Goal: Task Accomplishment & Management: Use online tool/utility

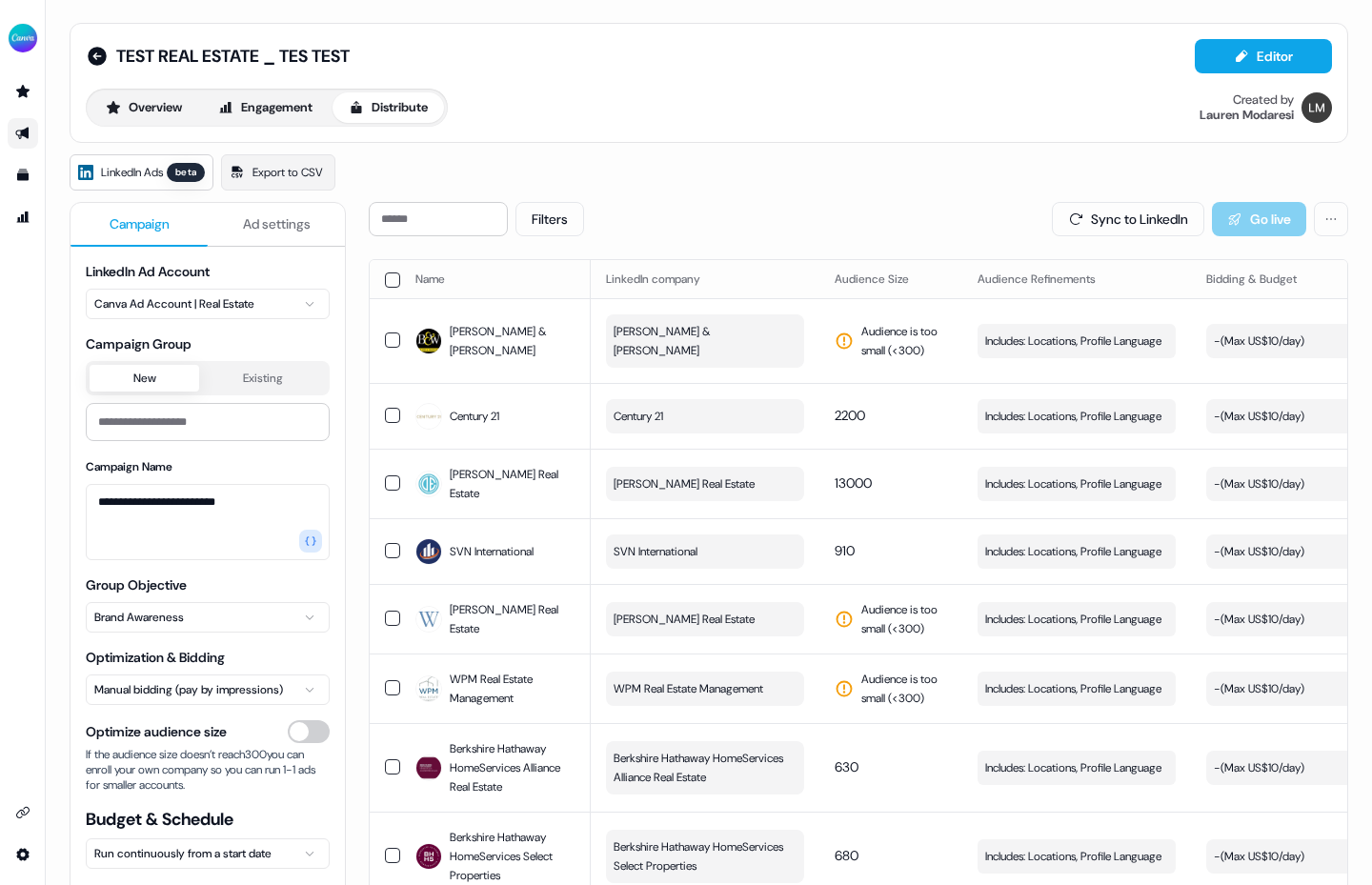
click at [20, 129] on icon "Go to outbound experience" at bounding box center [23, 134] width 16 height 16
click at [27, 94] on icon "Go to prospects" at bounding box center [23, 92] width 16 height 16
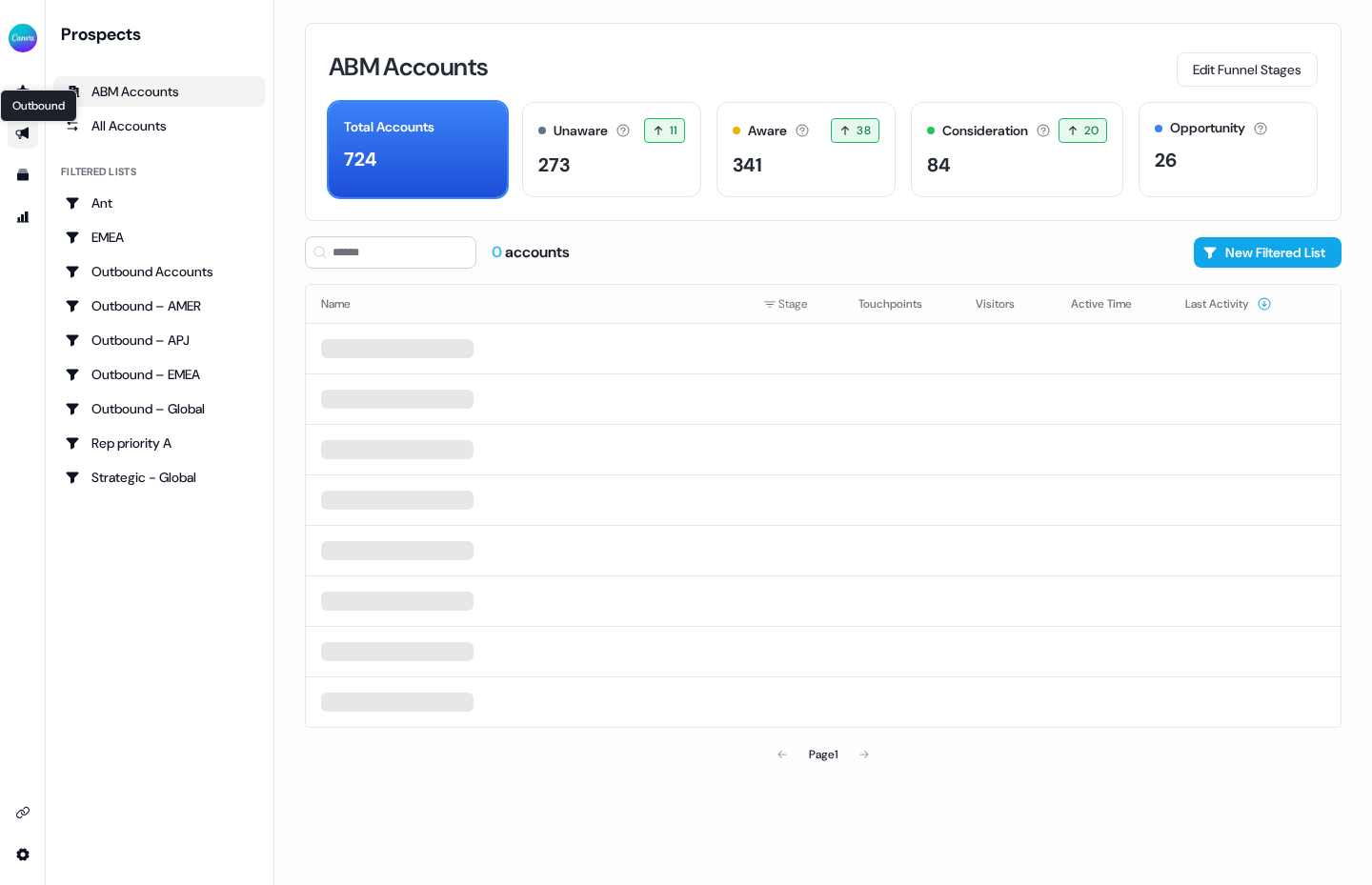
click at [26, 131] on icon "Go to outbound experience" at bounding box center [22, 134] width 14 height 13
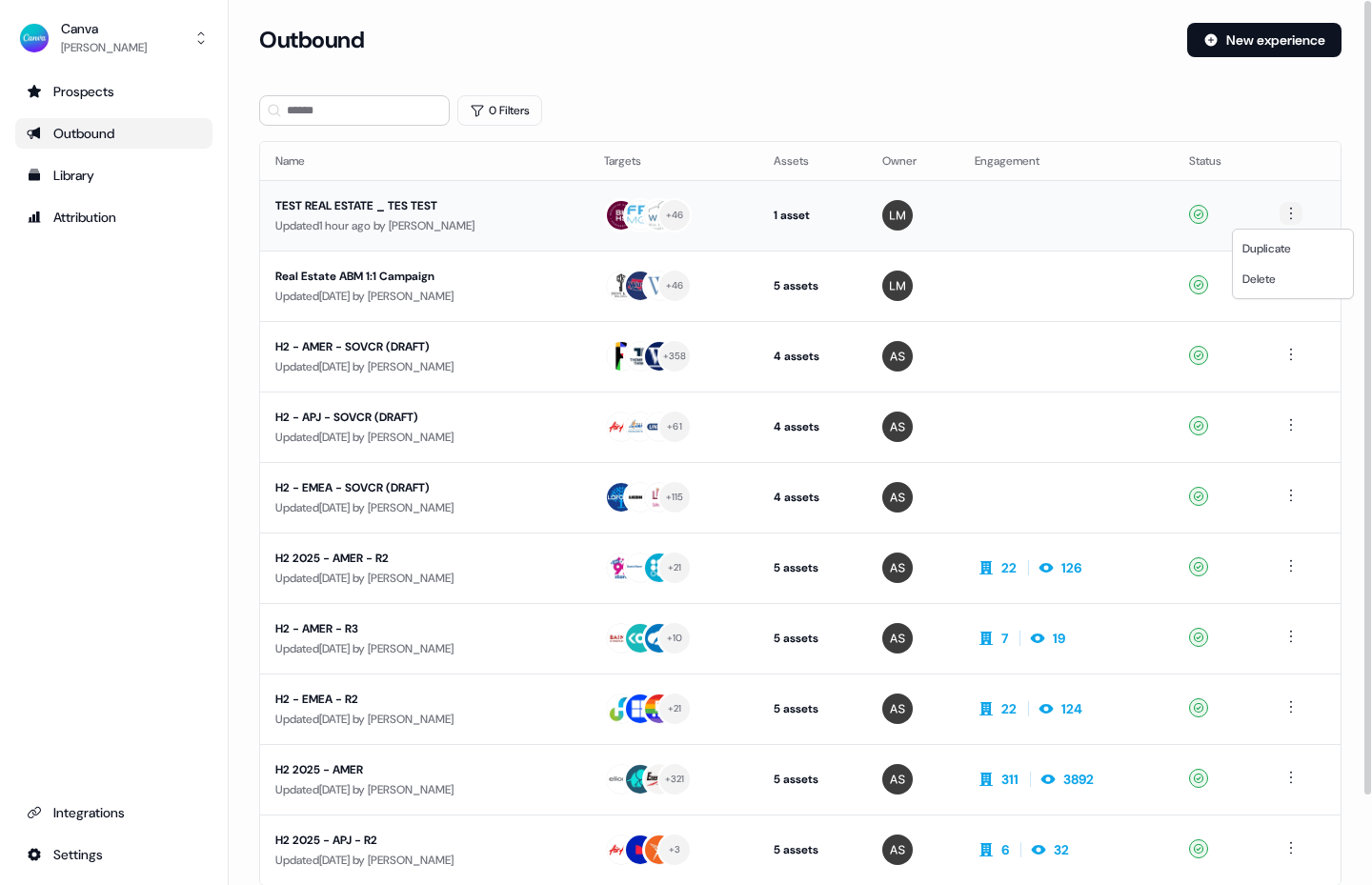
click at [1298, 215] on html "For the best experience switch devices to a bigger screen. Go to [DOMAIN_NAME] …" at bounding box center [686, 442] width 1372 height 885
click at [1274, 277] on span "Delete" at bounding box center [1259, 280] width 33 height 16
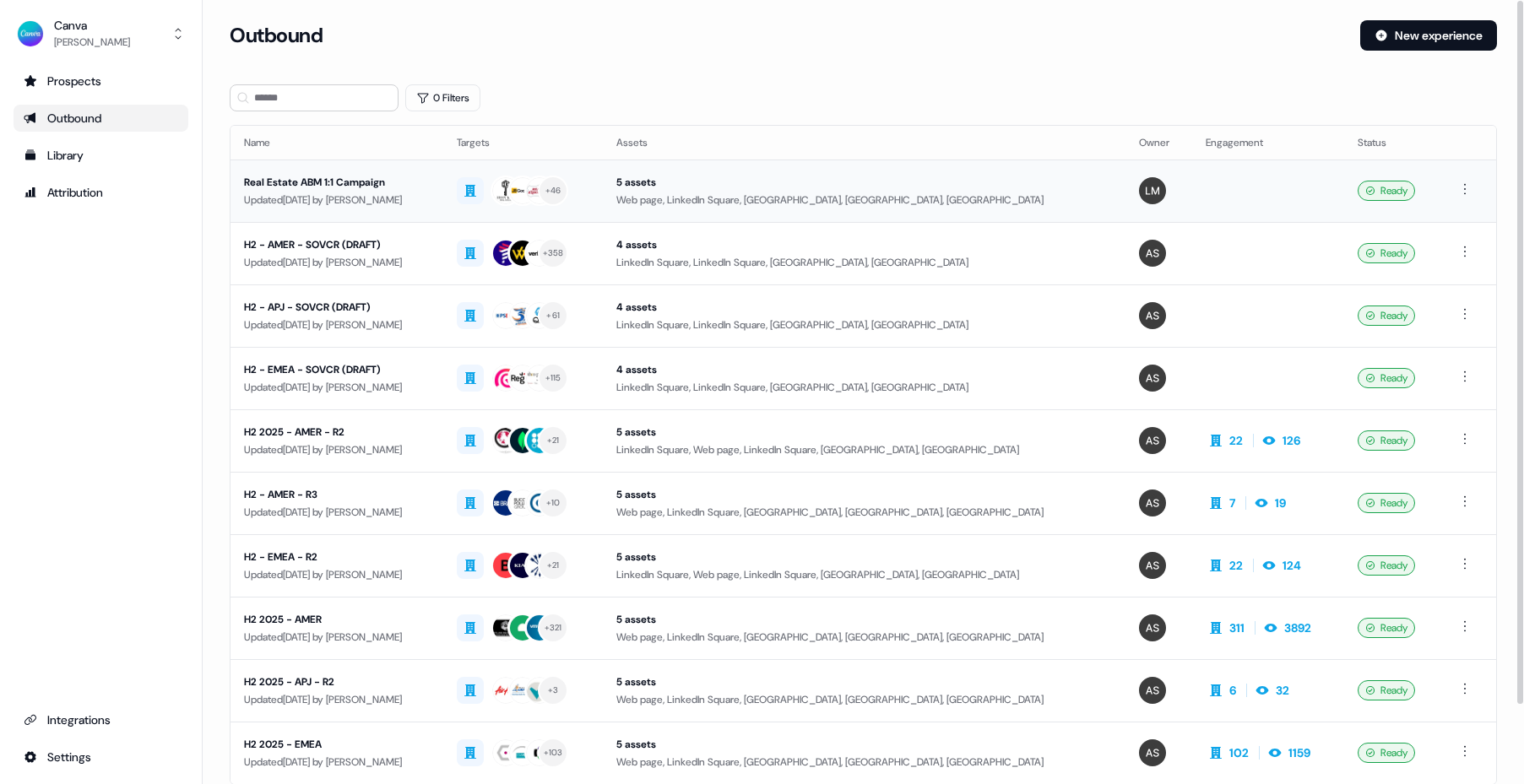
click at [361, 190] on div "Real Estate ABM 1:1 Campaign" at bounding box center [336, 182] width 186 height 17
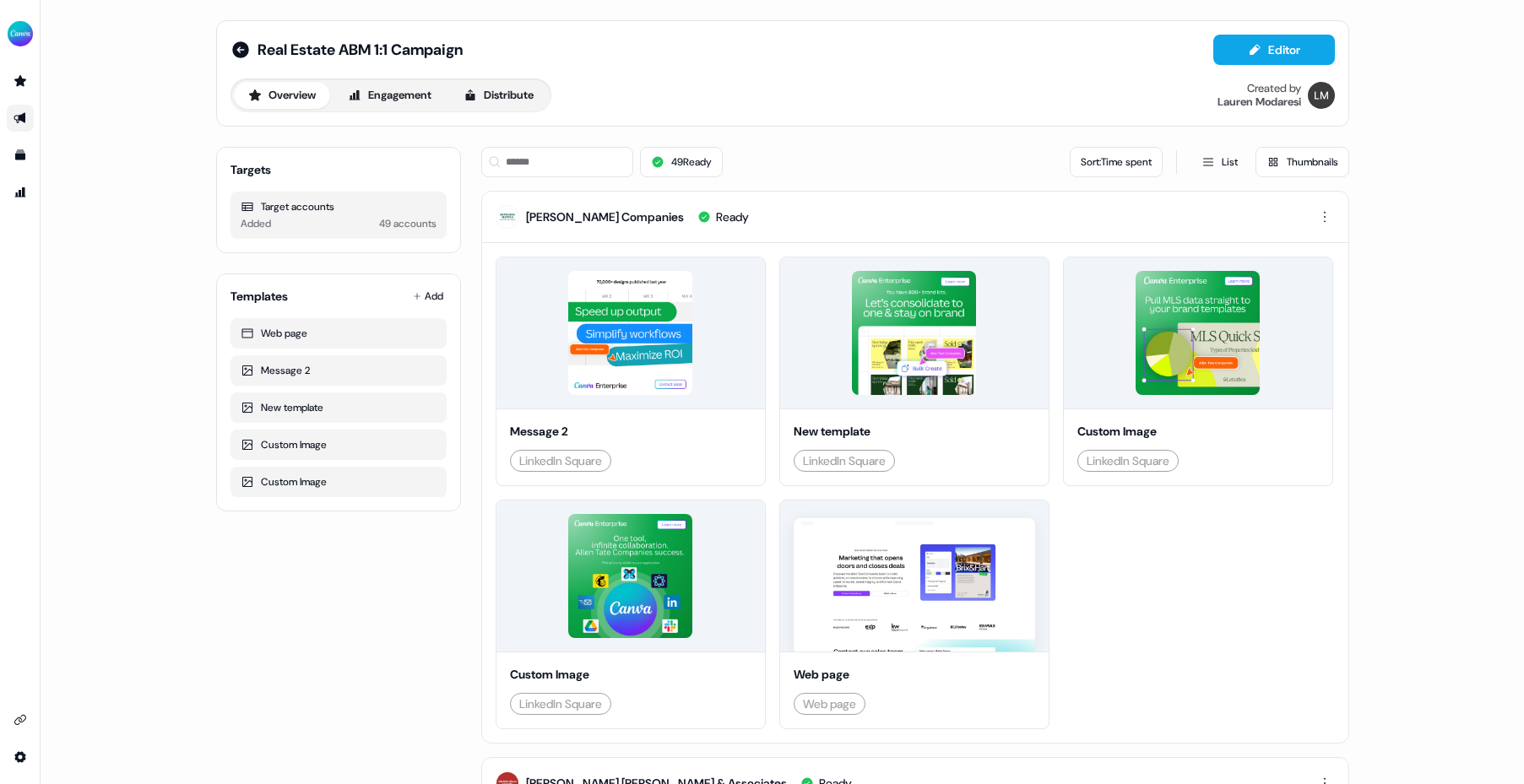
click at [519, 112] on div "Real Estate ABM 1:1 Campaign Editor Overview Engagement Distribute Created by […" at bounding box center [783, 73] width 1133 height 106
click at [511, 100] on button "Distribute" at bounding box center [498, 95] width 98 height 27
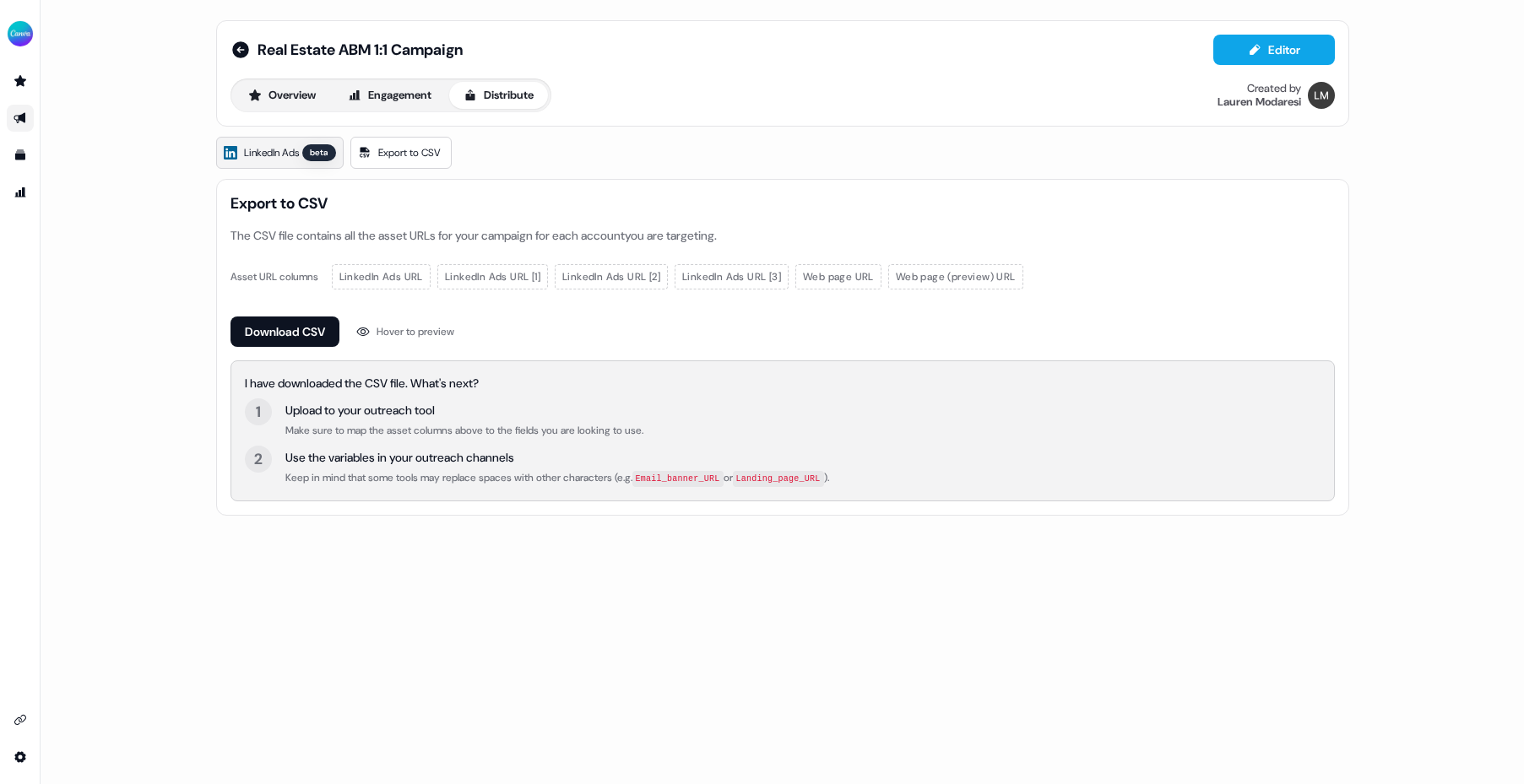
click at [304, 165] on link "LinkedIn Ads beta" at bounding box center [280, 152] width 128 height 32
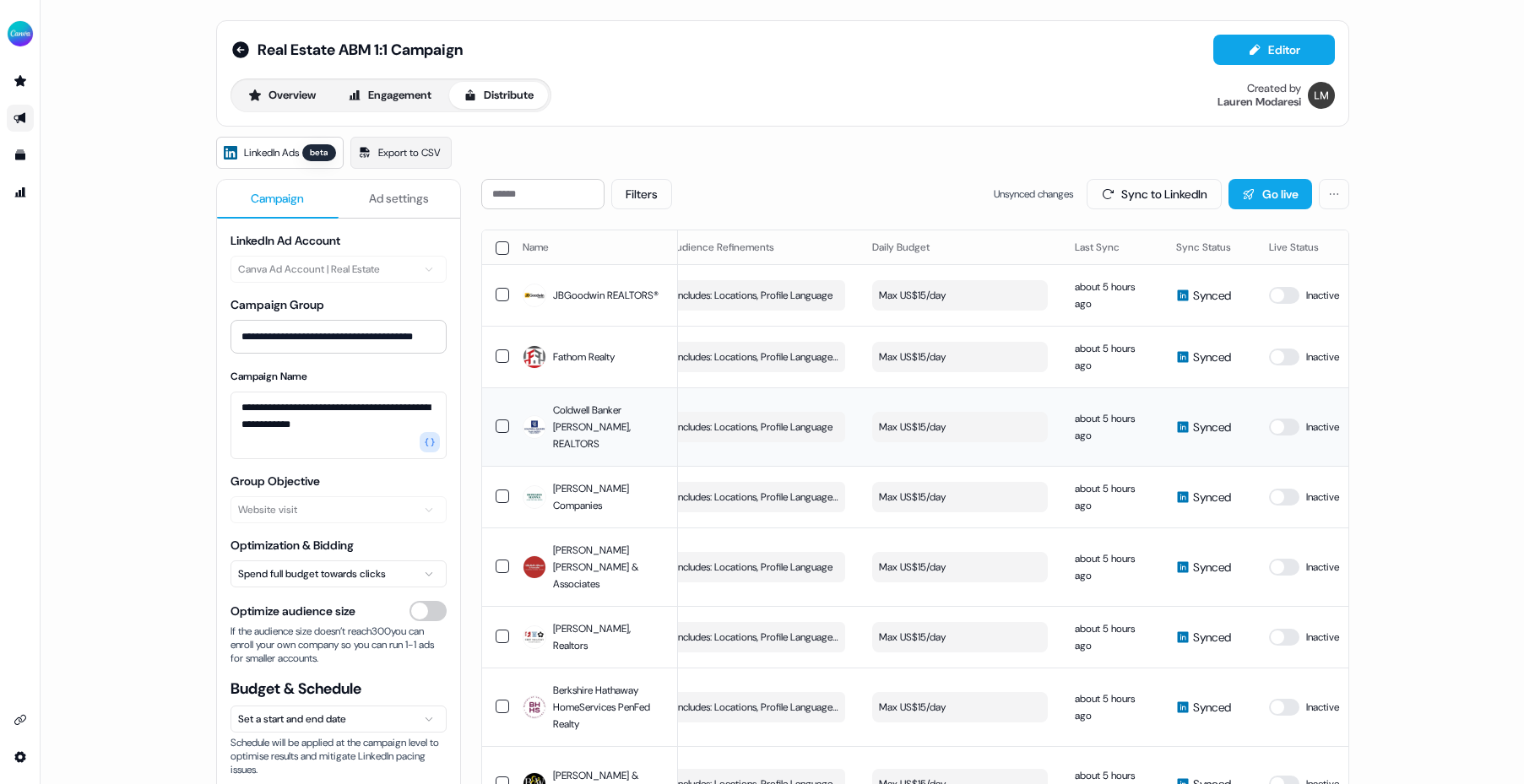
scroll to position [0, 351]
